Goal: Navigation & Orientation: Find specific page/section

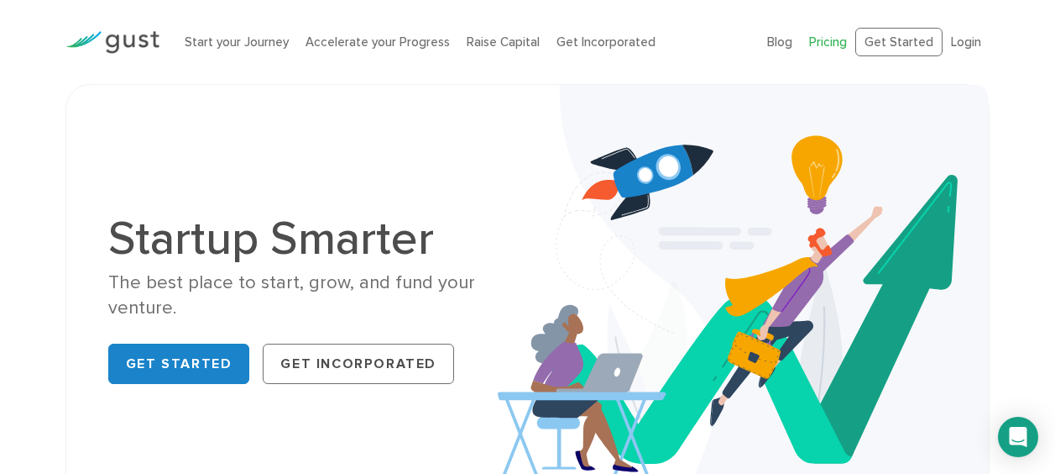
click at [829, 44] on link "Pricing" at bounding box center [828, 41] width 38 height 15
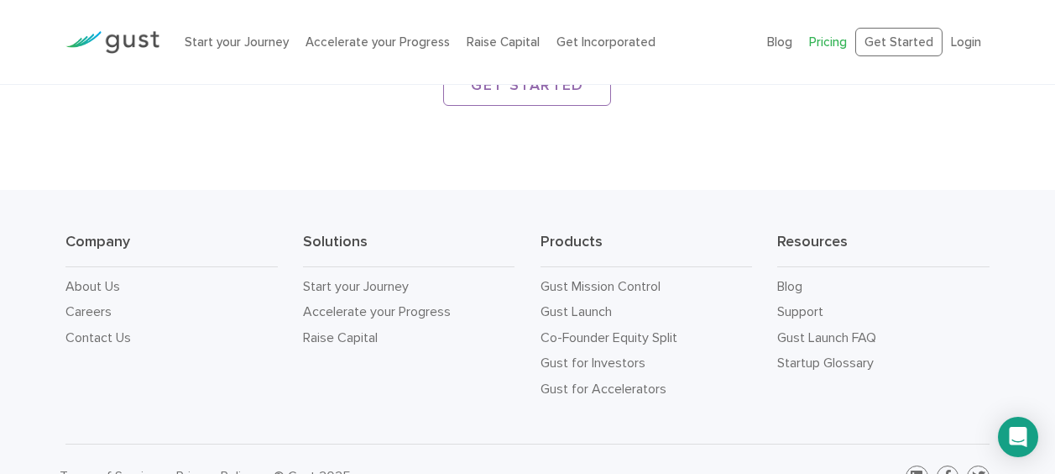
scroll to position [2756, 0]
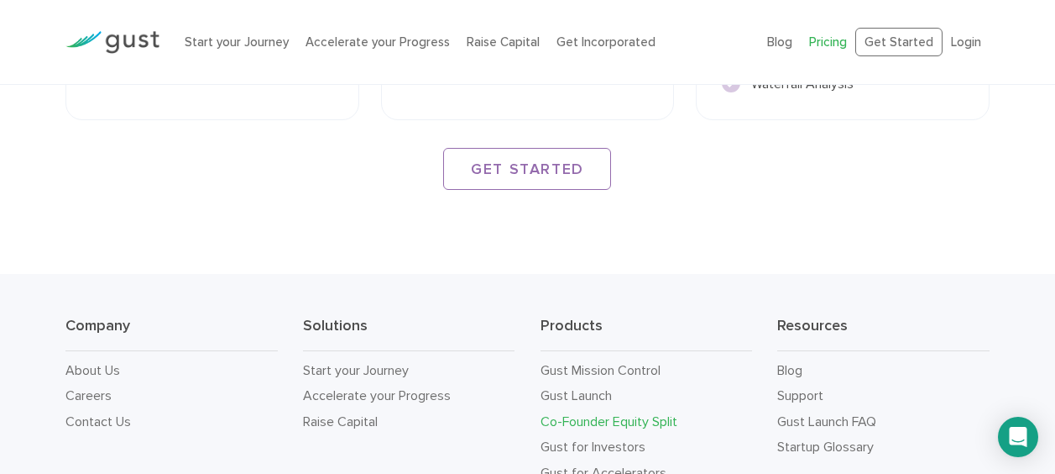
click at [639, 413] on link "Co-Founder Equity Split" at bounding box center [609, 421] width 137 height 16
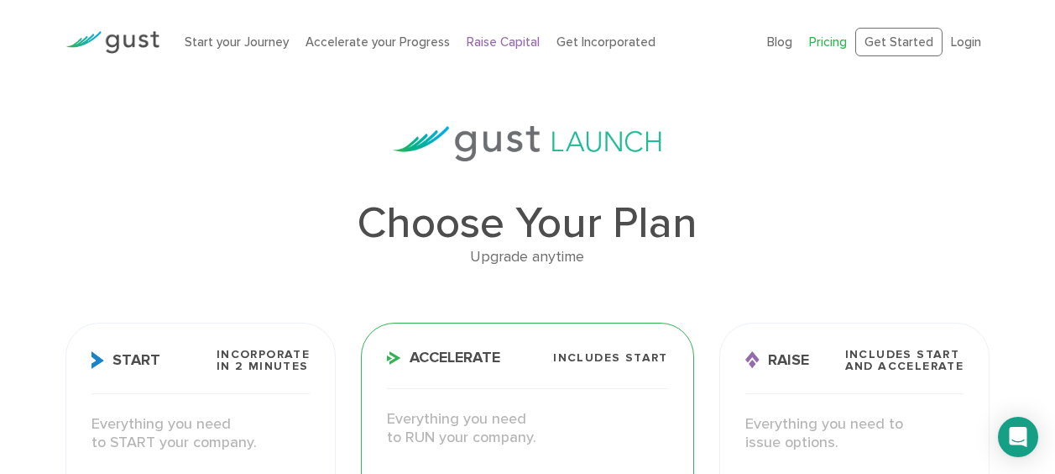
click at [501, 42] on link "Raise Capital" at bounding box center [503, 41] width 73 height 15
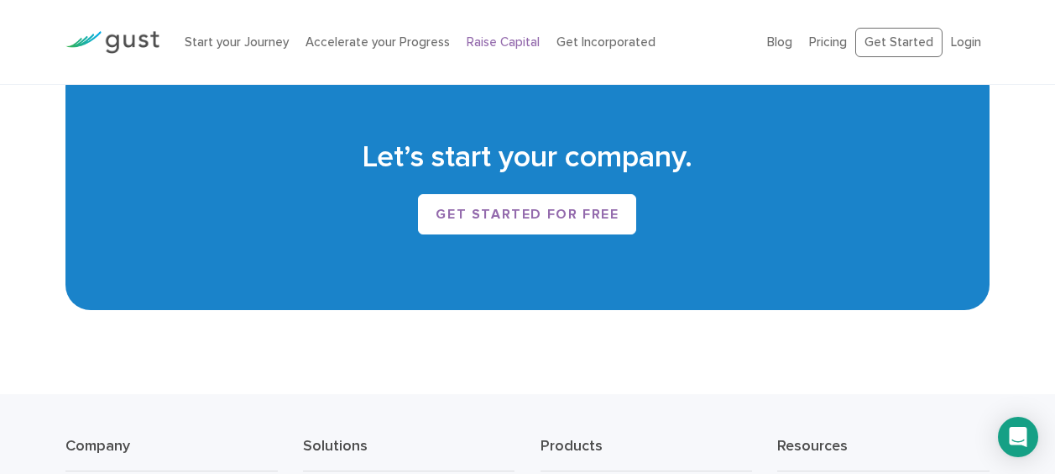
scroll to position [2558, 0]
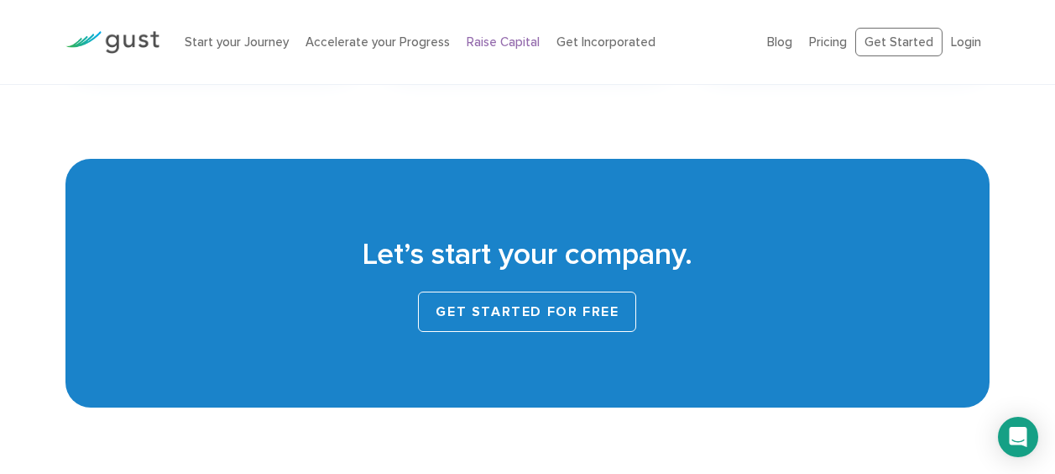
click at [523, 314] on link "Get started for free" at bounding box center [527, 311] width 218 height 40
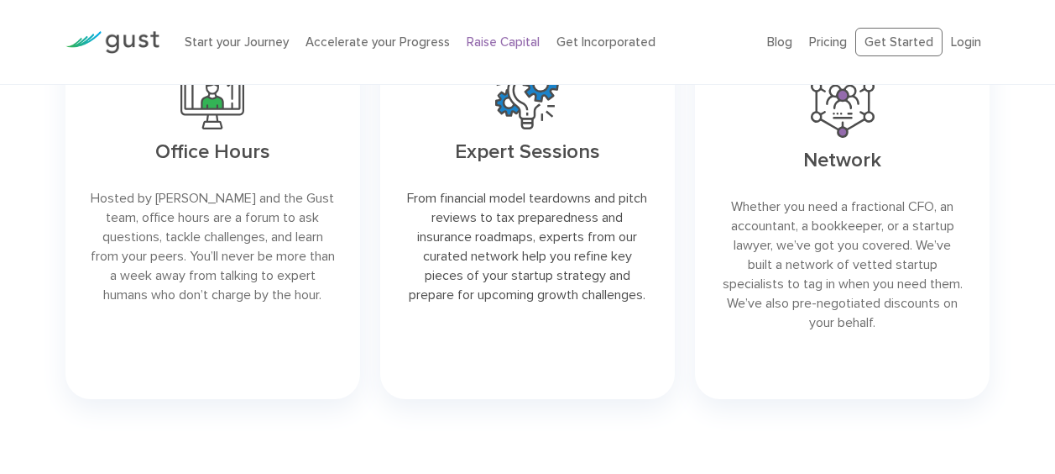
scroll to position [2558, 0]
